Goal: Communication & Community: Share content

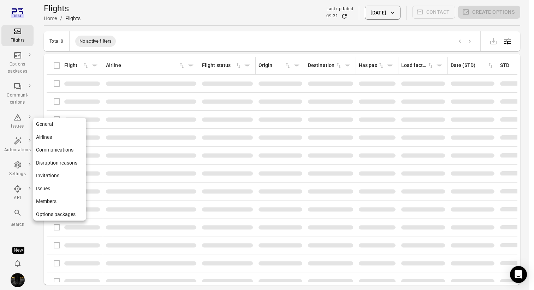
click at [21, 168] on icon "Main navigation" at bounding box center [17, 165] width 8 height 8
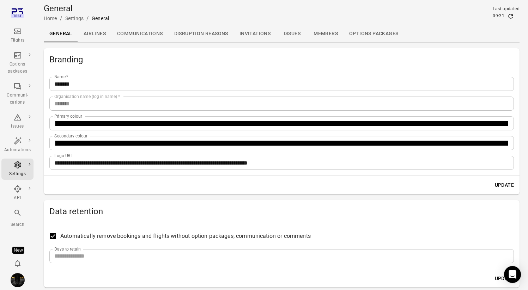
click at [181, 62] on h2 "Branding" at bounding box center [281, 59] width 465 height 11
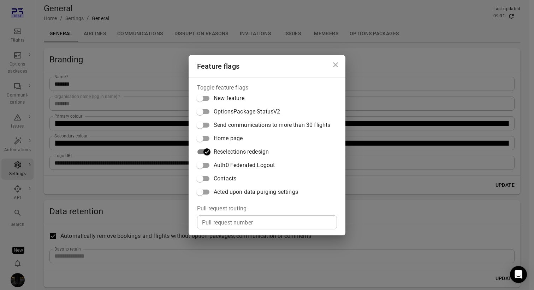
click at [224, 178] on span "Contacts" at bounding box center [225, 179] width 23 height 8
click at [184, 35] on div "Feature flags Toggle feature flags New feature OptionsPackage StatusV2 Send com…" at bounding box center [267, 145] width 534 height 290
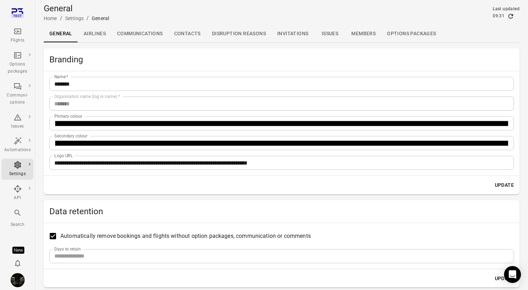
click at [184, 35] on link "Contacts" at bounding box center [188, 33] width 38 height 17
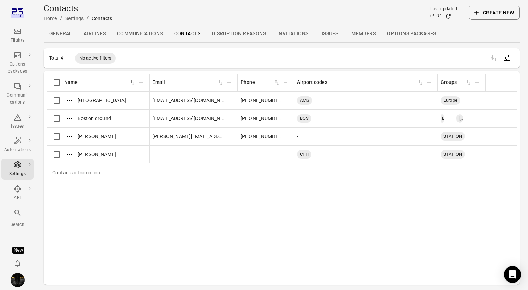
click at [184, 35] on link "Contacts" at bounding box center [188, 33] width 38 height 17
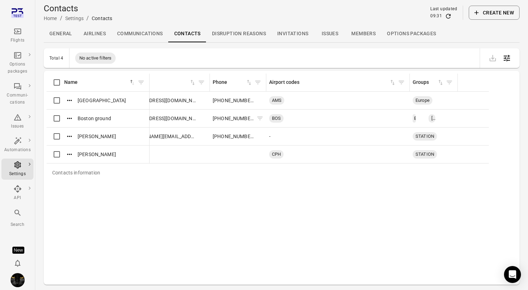
scroll to position [0, 35]
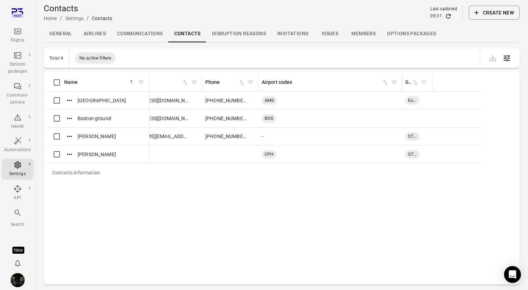
drag, startPoint x: 449, startPoint y: 79, endPoint x: 431, endPoint y: 90, distance: 21.1
click at [431, 90] on div "Contacts information" at bounding box center [433, 83] width 6 height 18
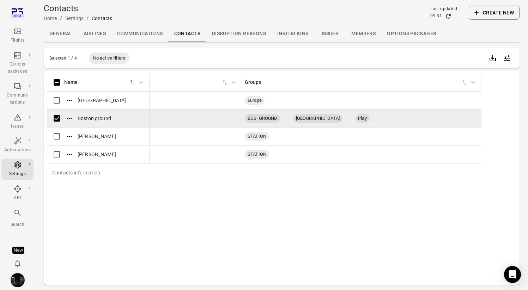
drag, startPoint x: 432, startPoint y: 80, endPoint x: 502, endPoint y: 83, distance: 70.3
click at [484, 83] on div "Contacts information" at bounding box center [482, 83] width 6 height 18
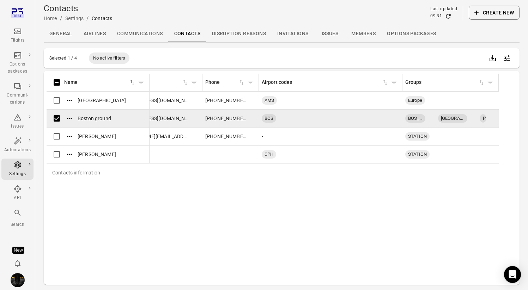
drag, startPoint x: 509, startPoint y: 84, endPoint x: 497, endPoint y: 99, distance: 19.4
click at [497, 99] on table "Contacts information Name sorted ascending Email Phone Airport codes Groups Ams…" at bounding box center [272, 128] width 523 height 108
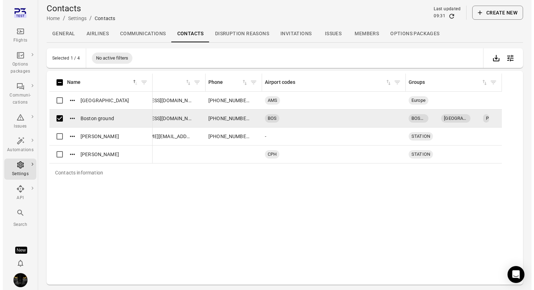
scroll to position [0, 52]
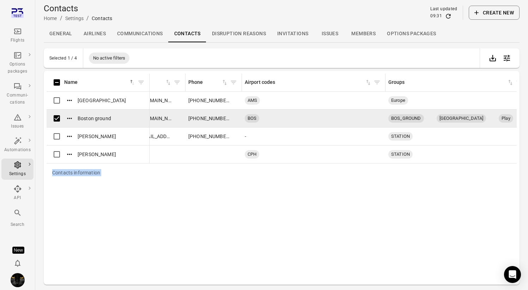
drag, startPoint x: 480, startPoint y: 79, endPoint x: 527, endPoint y: 79, distance: 46.2
click at [527, 79] on main "Contacts Home / Settings / Contacts Last updated 09:31 Create new General Airli…" at bounding box center [281, 156] width 493 height 313
click at [17, 33] on icon "Main navigation" at bounding box center [17, 31] width 8 height 8
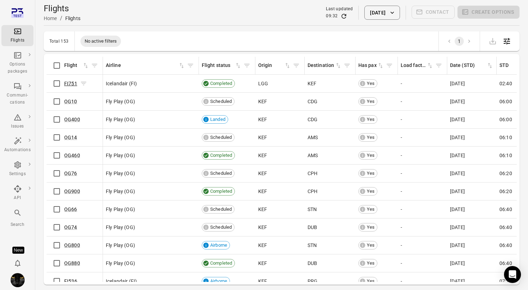
click at [68, 84] on link "FI751" at bounding box center [70, 84] width 13 height 6
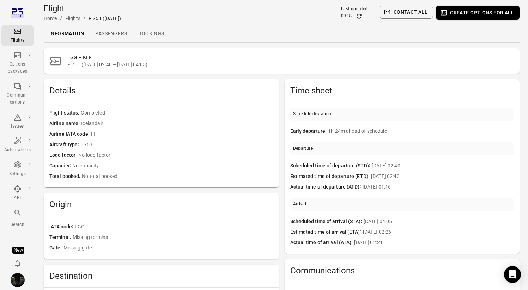
click at [102, 35] on link "Passengers" at bounding box center [111, 33] width 43 height 17
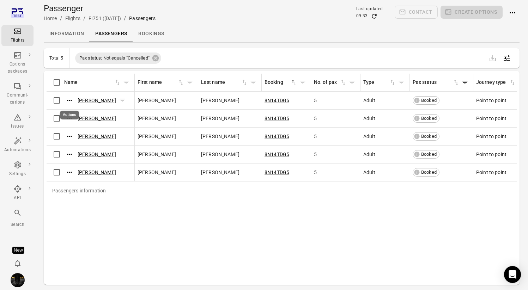
click at [74, 99] on button "Actions" at bounding box center [69, 100] width 11 height 11
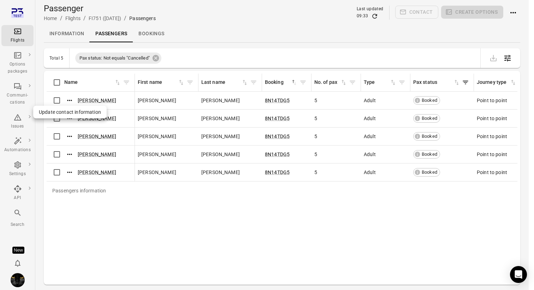
click at [74, 112] on span "Update contact information" at bounding box center [70, 112] width 62 height 7
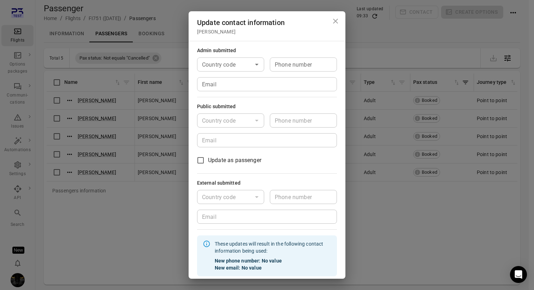
click at [245, 88] on input "Email" at bounding box center [267, 84] width 140 height 14
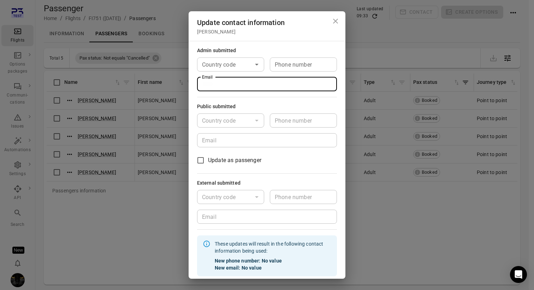
type input "**********"
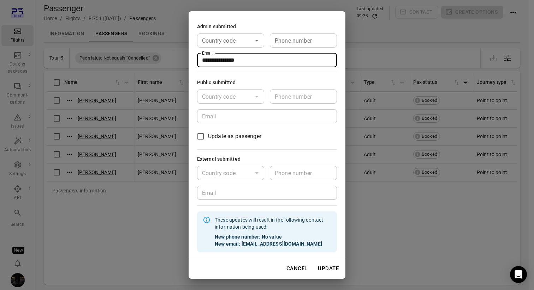
click at [320, 270] on button "Update" at bounding box center [328, 269] width 29 height 15
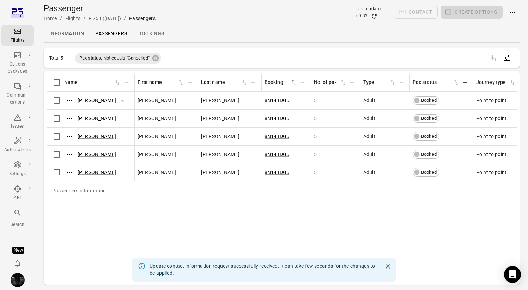
click at [90, 100] on link "Morgan Acosta" at bounding box center [97, 101] width 38 height 6
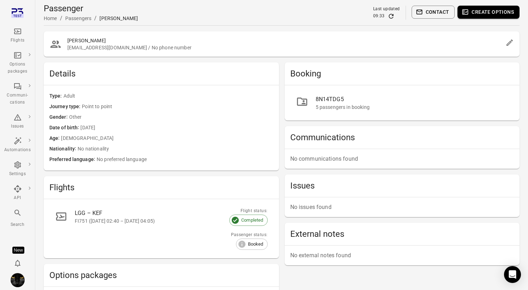
click at [432, 11] on button "Contact" at bounding box center [433, 12] width 43 height 13
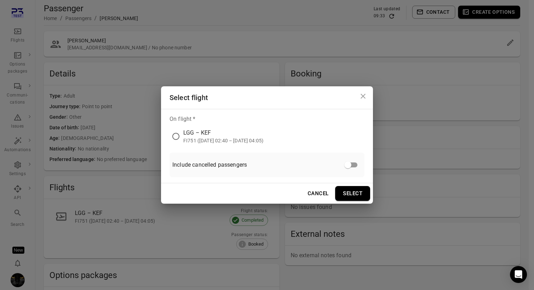
click at [218, 132] on div "LGG – KEF" at bounding box center [223, 133] width 80 height 8
click at [358, 198] on button "Select" at bounding box center [352, 193] width 35 height 15
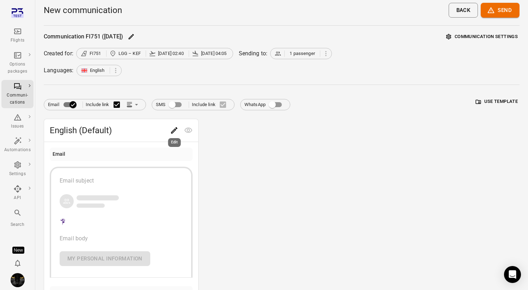
click at [169, 131] on button "Edit" at bounding box center [174, 131] width 14 height 14
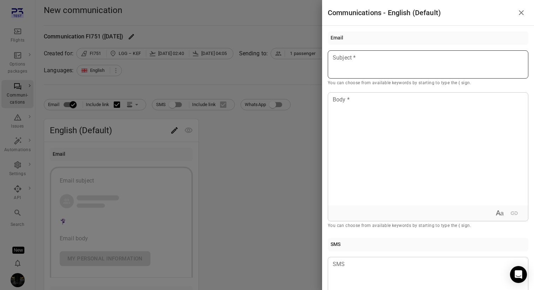
click at [380, 65] on div at bounding box center [428, 64] width 200 height 28
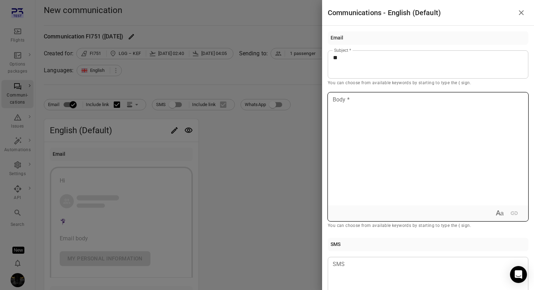
click at [365, 133] on div at bounding box center [428, 149] width 200 height 113
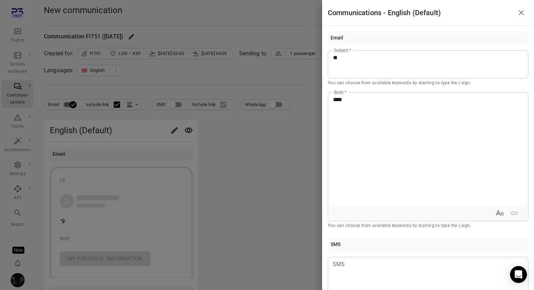
click at [192, 202] on div at bounding box center [267, 145] width 534 height 290
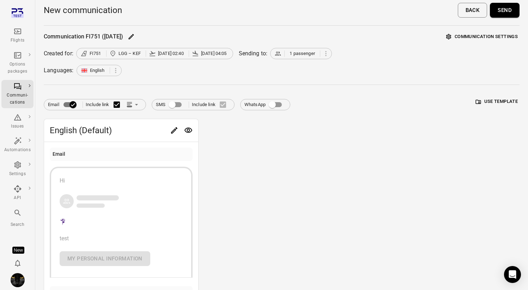
click at [463, 31] on button "Communication settings" at bounding box center [482, 36] width 75 height 11
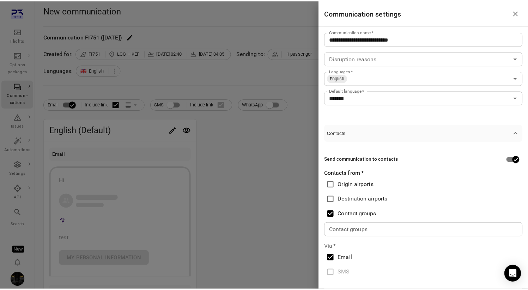
scroll to position [35, 0]
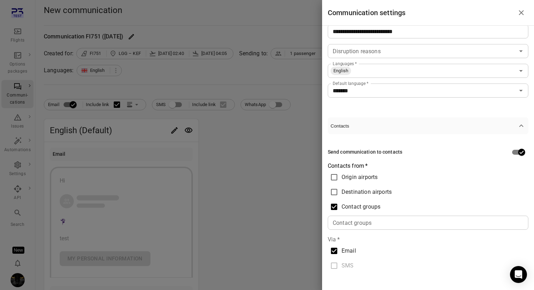
click at [359, 221] on div "Contact groups Contact groups" at bounding box center [428, 223] width 200 height 14
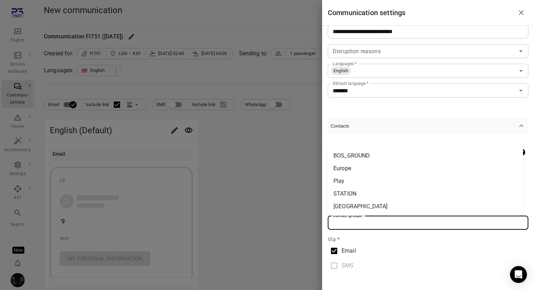
click at [370, 181] on li "Play" at bounding box center [425, 181] width 195 height 13
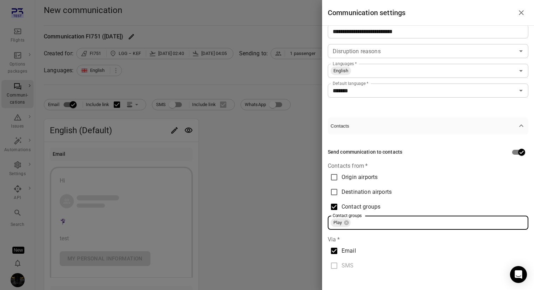
click at [449, 89] on input "*******" at bounding box center [422, 91] width 185 height 10
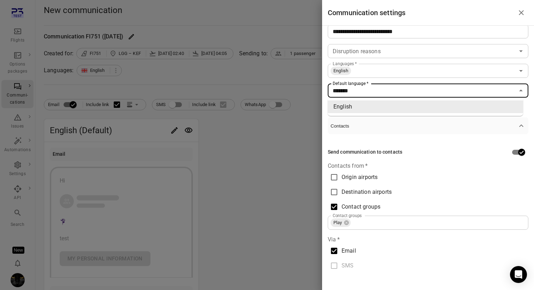
click at [269, 167] on div at bounding box center [267, 145] width 534 height 290
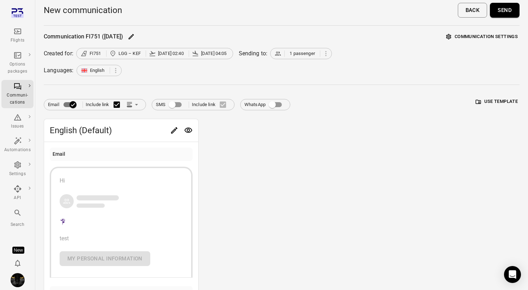
click at [504, 17] on button "Send" at bounding box center [505, 10] width 30 height 15
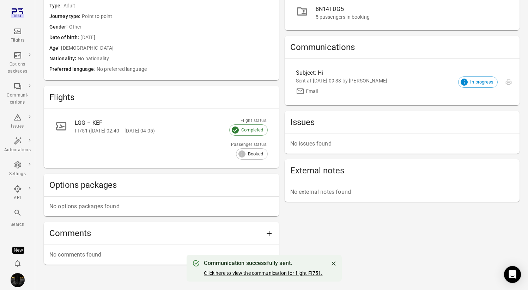
scroll to position [104, 0]
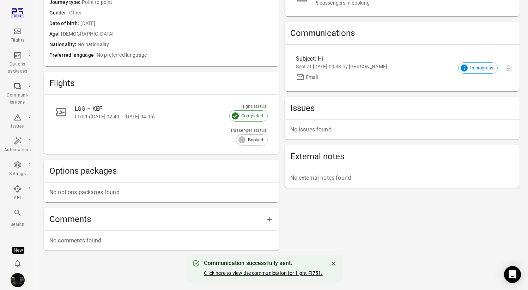
click at [273, 272] on link "Click here to view the communication for flight FI751." at bounding box center [263, 274] width 119 height 6
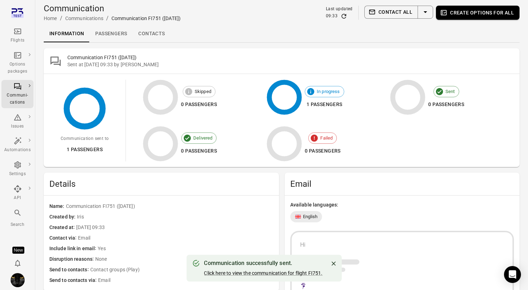
click at [152, 36] on link "Contacts" at bounding box center [152, 33] width 38 height 17
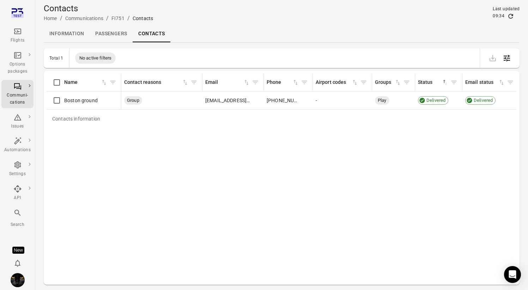
click at [71, 38] on link "Information" at bounding box center [67, 33] width 46 height 17
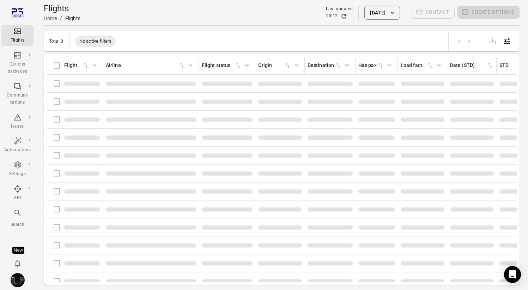
click at [36, 174] on main "Flights Home / Flights Last updated 10:12 10 Sep 2025 Contact Create options To…" at bounding box center [281, 156] width 493 height 313
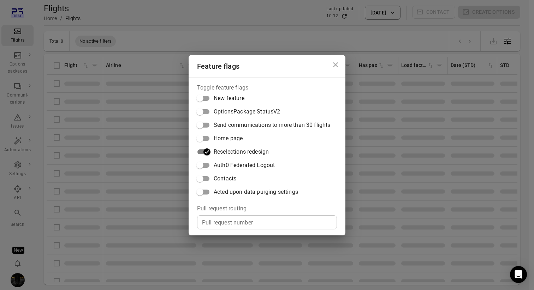
click at [229, 178] on span "Contacts" at bounding box center [225, 179] width 23 height 8
click at [19, 163] on div "Feature flags Toggle feature flags New feature OptionsPackage StatusV2 Send com…" at bounding box center [267, 145] width 534 height 290
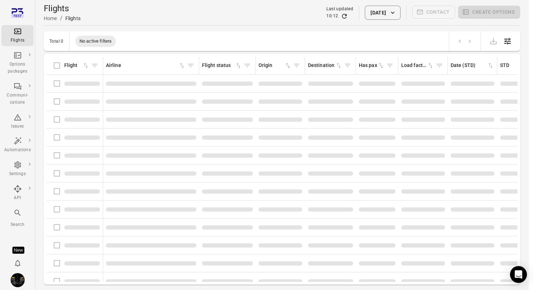
click at [19, 163] on icon "Main navigation" at bounding box center [17, 165] width 7 height 7
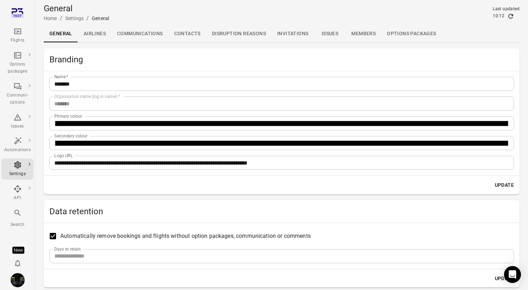
click at [148, 33] on link "Communications" at bounding box center [140, 33] width 57 height 17
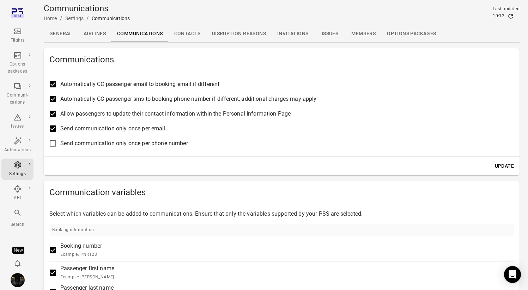
click at [184, 29] on link "Contacts" at bounding box center [188, 33] width 38 height 17
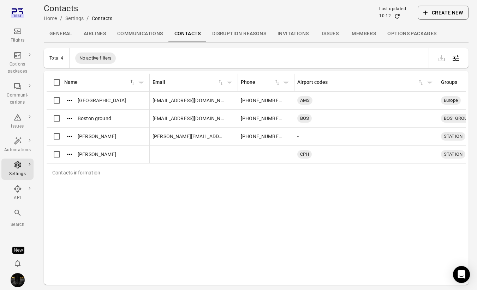
click at [19, 33] on icon "Main navigation" at bounding box center [17, 31] width 8 height 8
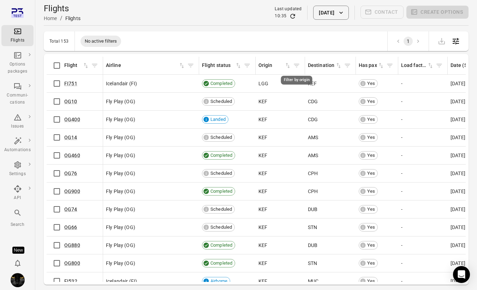
click at [295, 66] on icon "Filter by origin" at bounding box center [296, 65] width 7 height 7
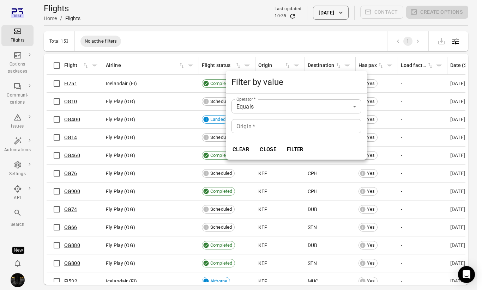
click at [269, 125] on input "Origin   *" at bounding box center [297, 126] width 130 height 14
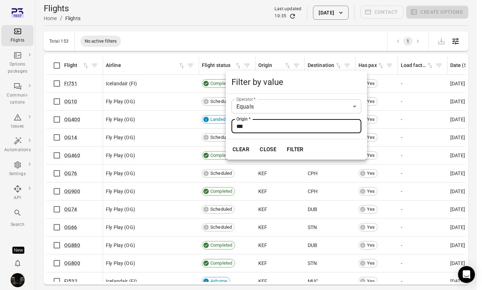
type input "***"
click at [287, 145] on button "Filter" at bounding box center [295, 149] width 24 height 15
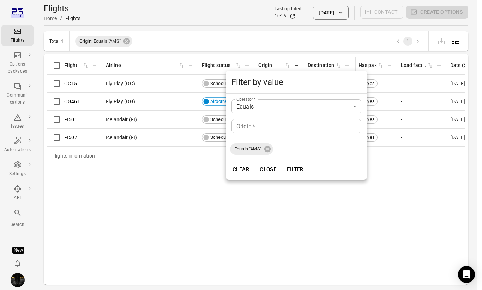
click at [258, 36] on div at bounding box center [241, 145] width 482 height 290
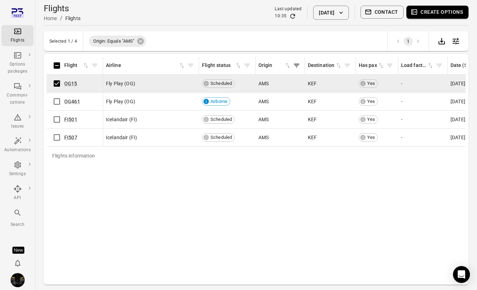
click at [377, 13] on button "Contact" at bounding box center [381, 12] width 43 height 13
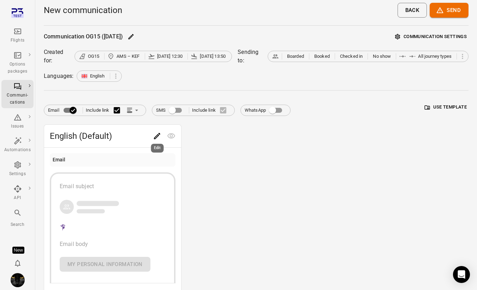
click at [157, 138] on icon "Edit" at bounding box center [157, 136] width 8 height 8
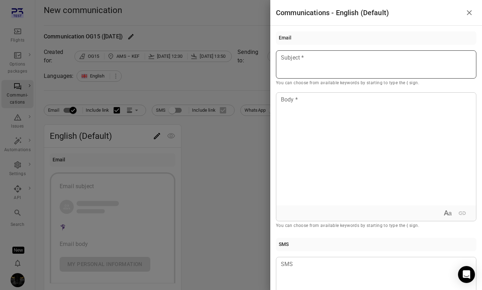
click at [379, 71] on div at bounding box center [376, 64] width 200 height 28
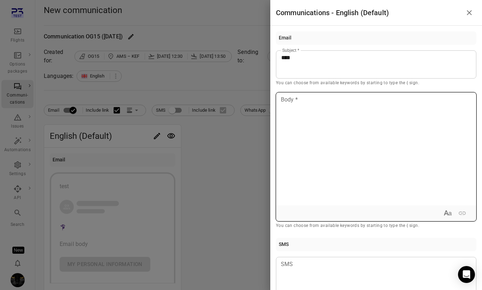
click at [368, 143] on div at bounding box center [376, 149] width 200 height 113
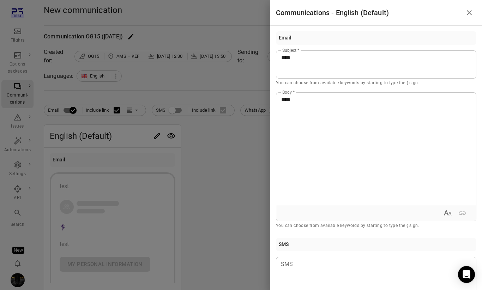
click at [259, 116] on div at bounding box center [241, 145] width 482 height 290
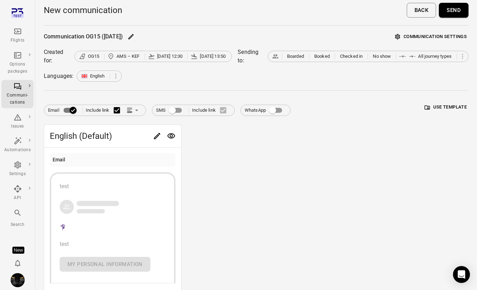
click at [452, 32] on button "Communication settings" at bounding box center [430, 36] width 75 height 11
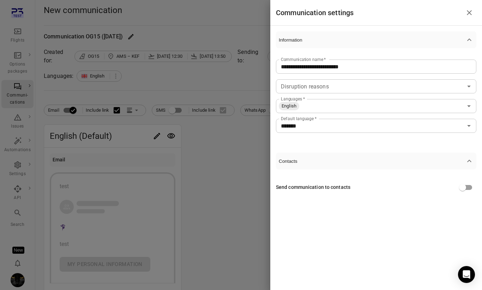
click at [324, 190] on div "Send communication to contacts" at bounding box center [313, 188] width 74 height 8
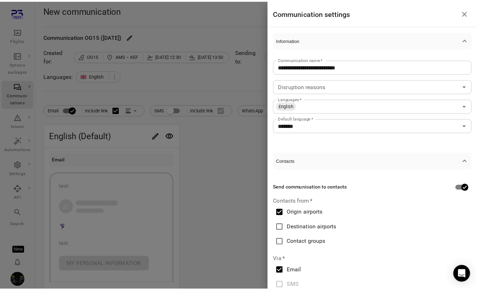
scroll to position [20, 0]
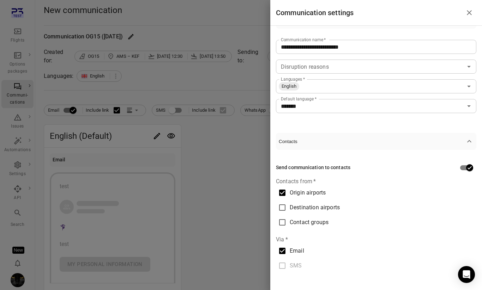
click at [196, 181] on div at bounding box center [241, 145] width 482 height 290
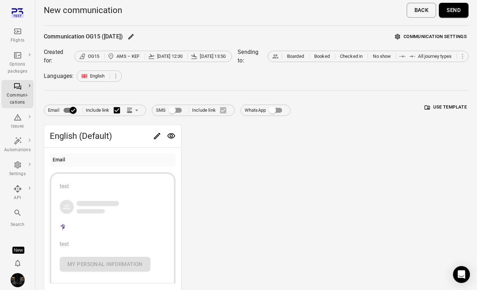
click at [452, 4] on button "Send" at bounding box center [454, 10] width 30 height 15
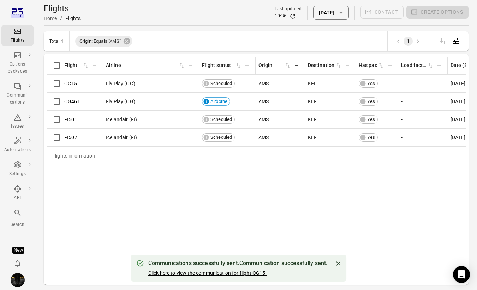
click at [216, 272] on link "Click here to view the communication for flight OG15." at bounding box center [207, 274] width 119 height 6
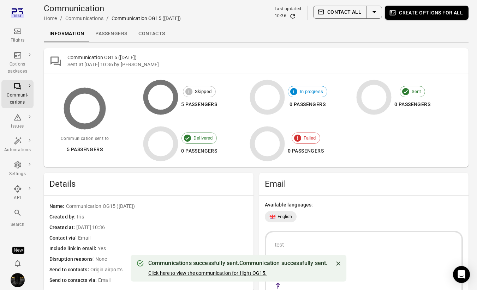
click at [149, 36] on link "Contacts" at bounding box center [152, 33] width 38 height 17
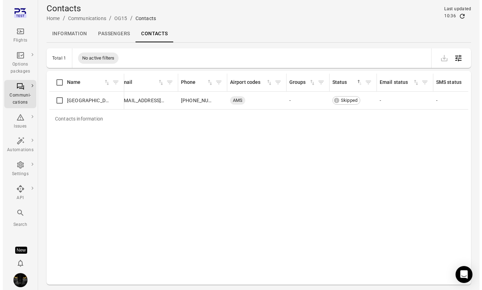
scroll to position [0, 116]
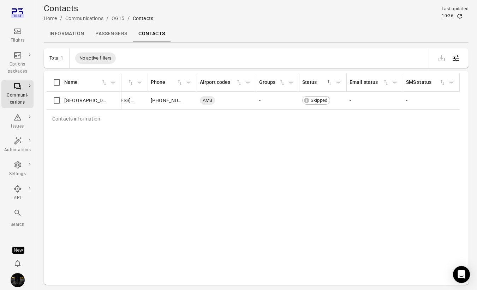
click at [99, 35] on link "Passengers" at bounding box center [111, 33] width 43 height 17
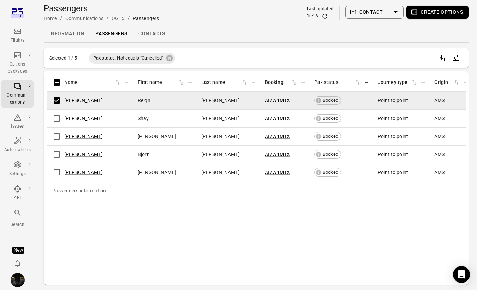
click at [371, 13] on button "Contact" at bounding box center [366, 12] width 43 height 13
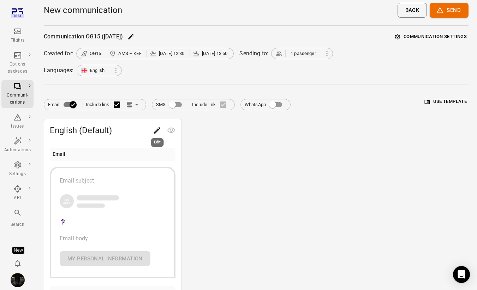
click at [153, 130] on icon "Edit" at bounding box center [157, 130] width 8 height 8
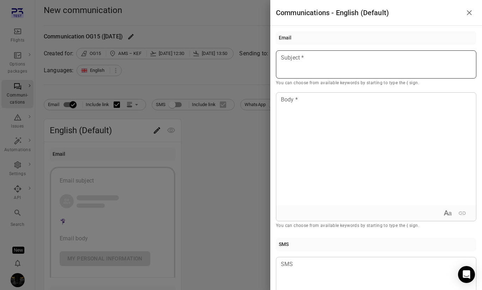
click at [376, 62] on p at bounding box center [376, 58] width 190 height 8
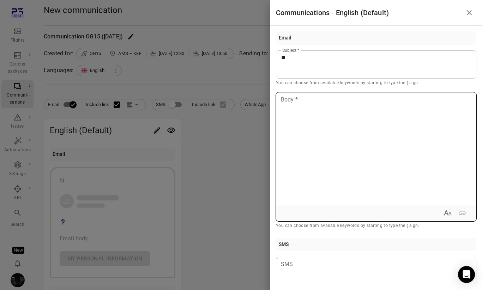
click at [355, 110] on div at bounding box center [376, 149] width 200 height 113
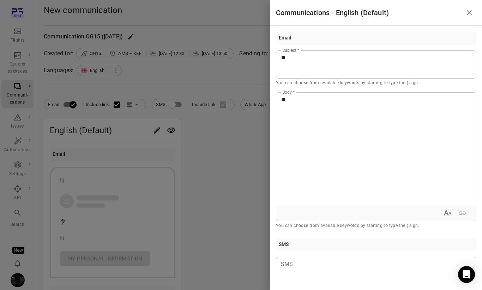
click at [198, 73] on div at bounding box center [241, 145] width 482 height 290
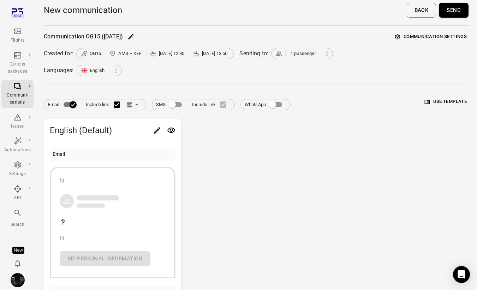
click at [424, 37] on button "Communication settings" at bounding box center [430, 36] width 75 height 11
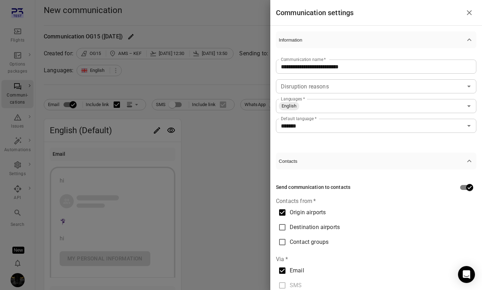
click at [324, 208] on label "Origin airports" at bounding box center [373, 212] width 196 height 15
click at [323, 221] on label "Destination airports" at bounding box center [373, 227] width 196 height 15
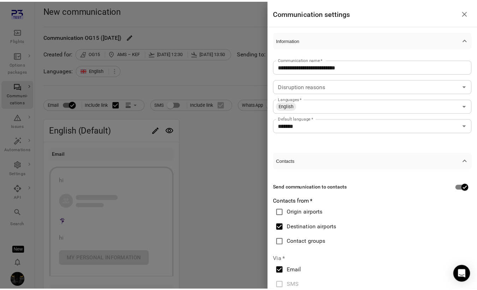
scroll to position [20, 0]
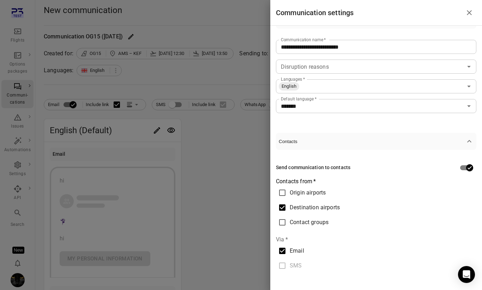
click at [212, 181] on div at bounding box center [241, 145] width 482 height 290
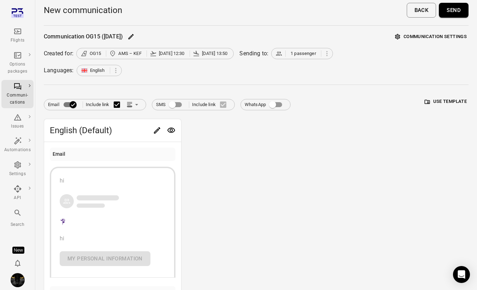
click at [457, 14] on button "Send" at bounding box center [454, 10] width 30 height 15
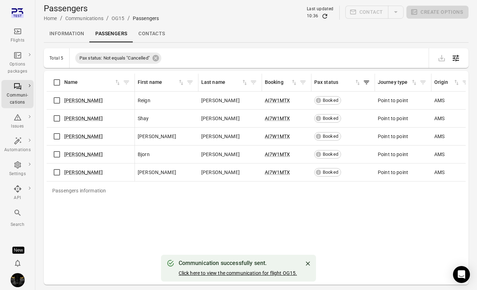
click at [238, 273] on link "Click here to view the communication for flight OG15." at bounding box center [238, 274] width 119 height 6
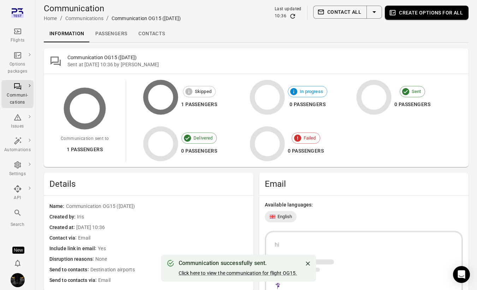
click at [158, 31] on link "Contacts" at bounding box center [152, 33] width 38 height 17
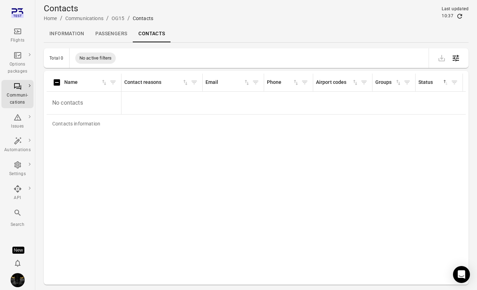
click at [460, 16] on icon "Refresh data" at bounding box center [459, 16] width 7 height 7
click at [20, 171] on div "Settings" at bounding box center [17, 174] width 26 height 7
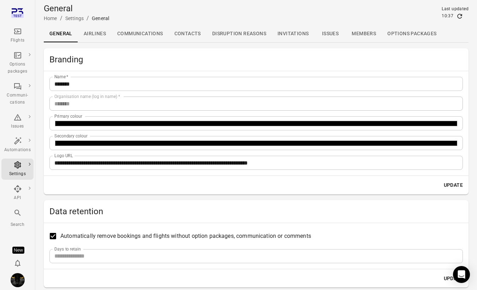
click at [188, 29] on link "Contacts" at bounding box center [188, 33] width 38 height 17
